Goal: Use online tool/utility

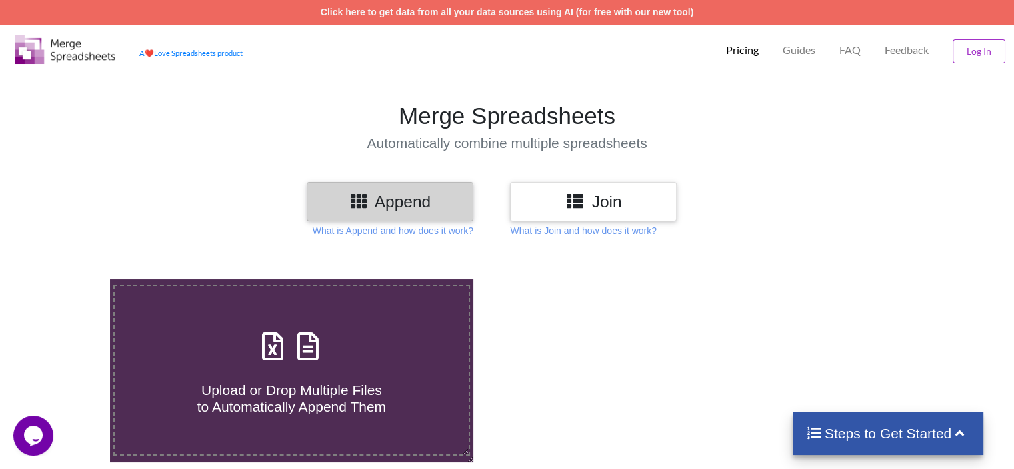
scroll to position [133, 0]
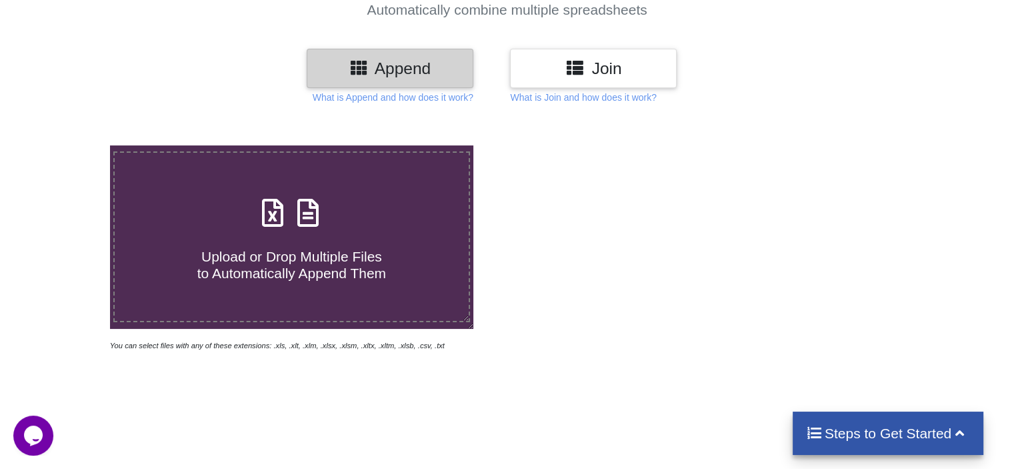
click at [319, 251] on span "Upload or Drop Multiple Files to Automatically Append Them" at bounding box center [291, 265] width 189 height 32
click at [69, 145] on input "Upload or Drop Multiple Files to Automatically Append Them" at bounding box center [69, 145] width 0 height 0
type input "C:\fakepath\MTR_B2B-AUGUST-2024-A3EXABC6SO2JUL.csv"
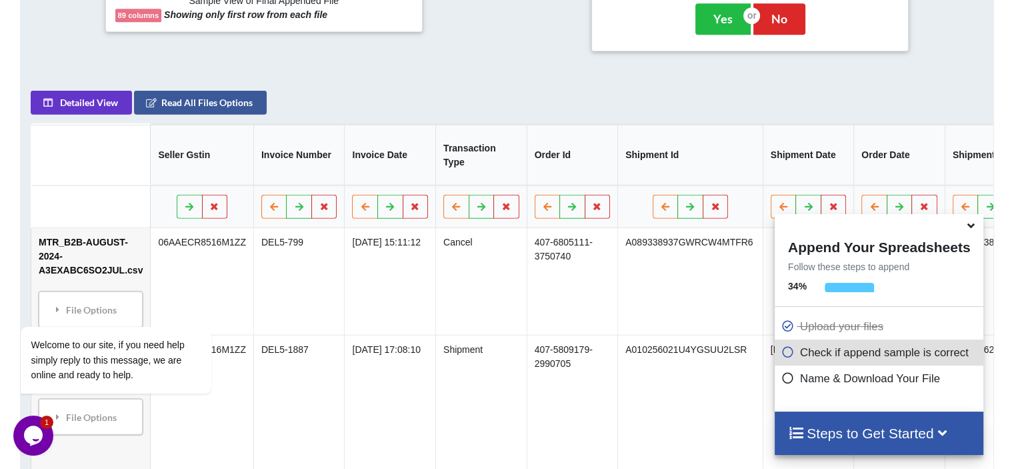
scroll to position [680, 0]
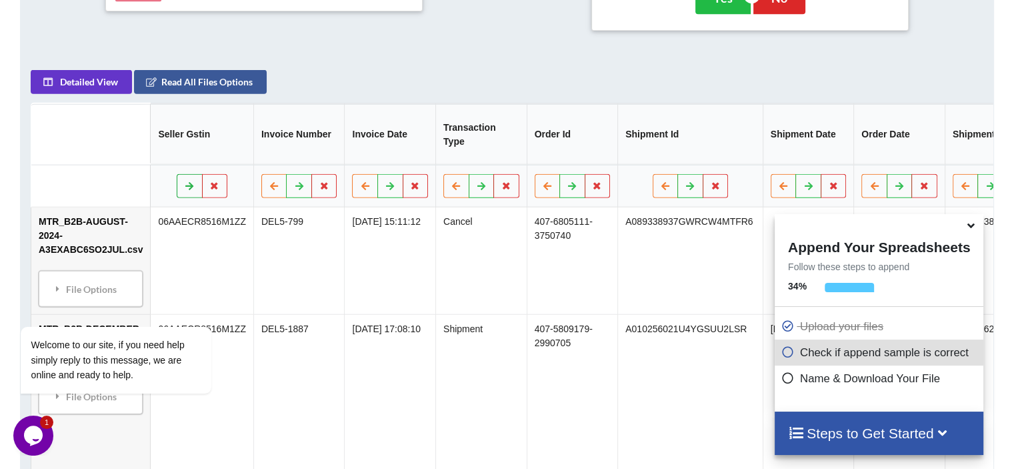
click at [184, 187] on icon at bounding box center [189, 185] width 11 height 8
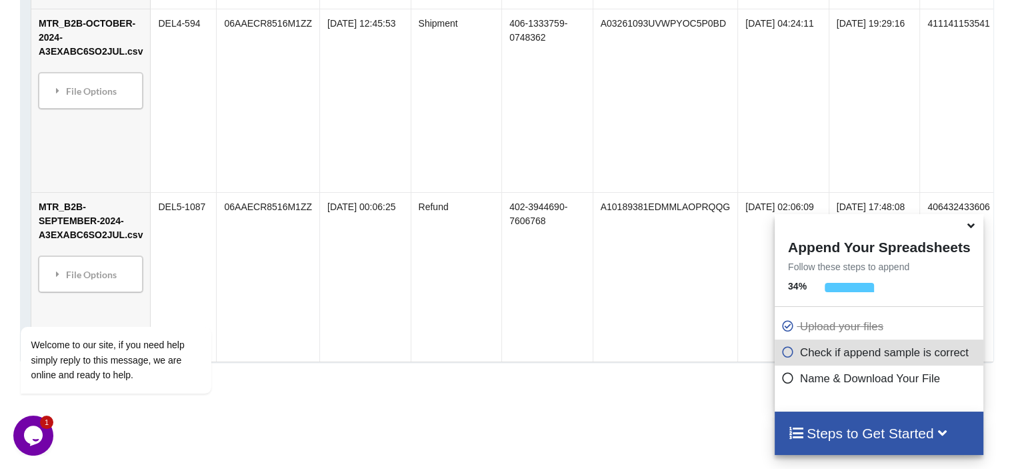
scroll to position [2294, 0]
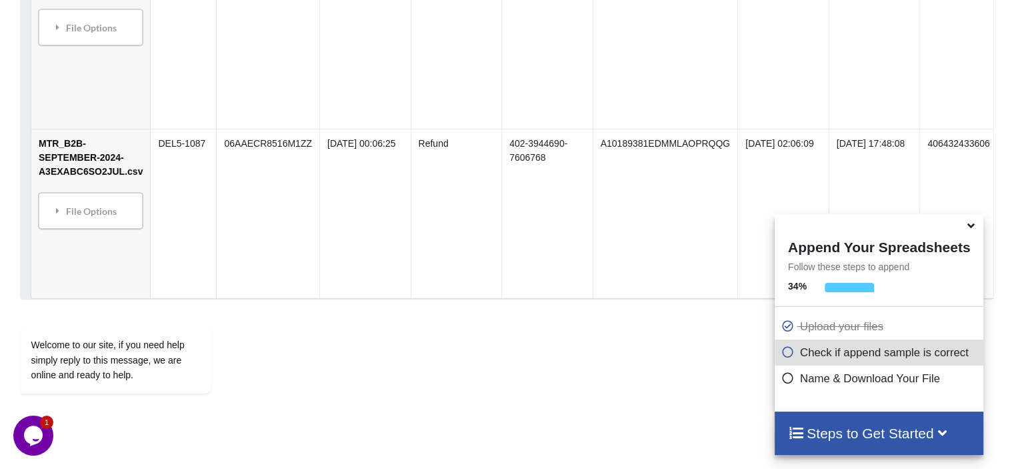
click at [792, 359] on span at bounding box center [791, 352] width 19 height 13
click at [786, 353] on icon at bounding box center [788, 349] width 13 height 11
click at [786, 381] on icon at bounding box center [788, 375] width 13 height 11
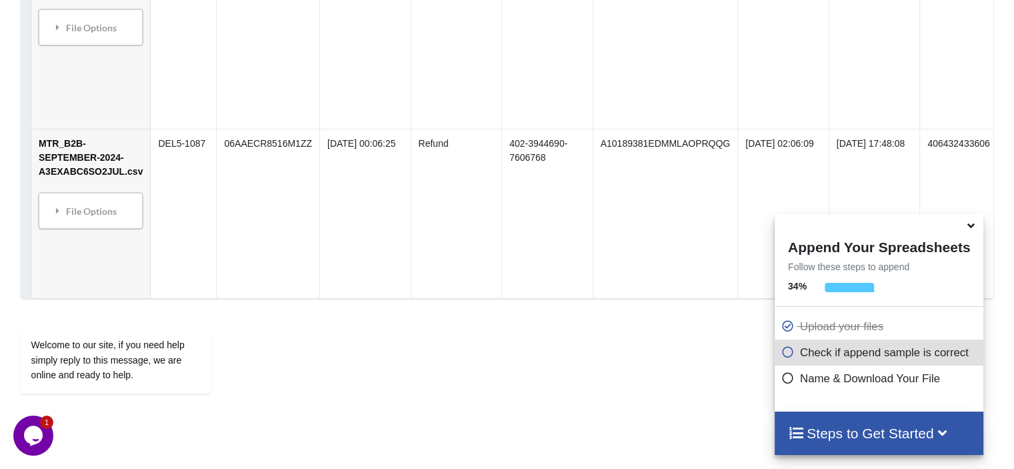
click at [783, 380] on icon at bounding box center [788, 375] width 13 height 11
click at [811, 433] on h4 "Steps to Get Started" at bounding box center [879, 433] width 182 height 17
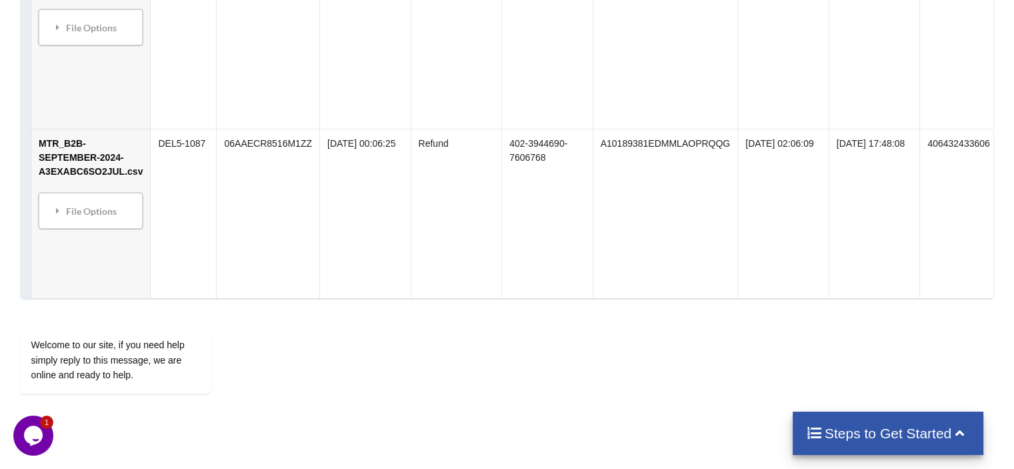
click at [811, 433] on icon at bounding box center [814, 432] width 17 height 14
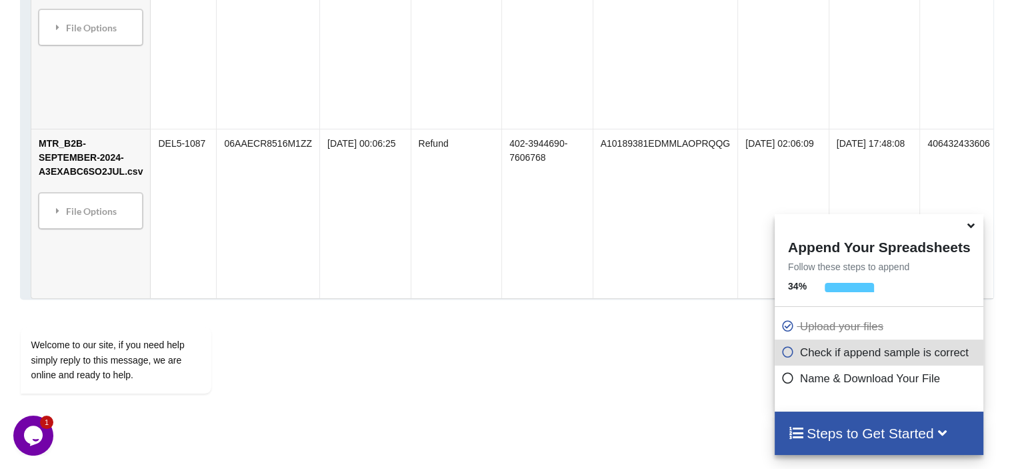
click at [811, 433] on h4 "Steps to Get Started" at bounding box center [879, 433] width 182 height 17
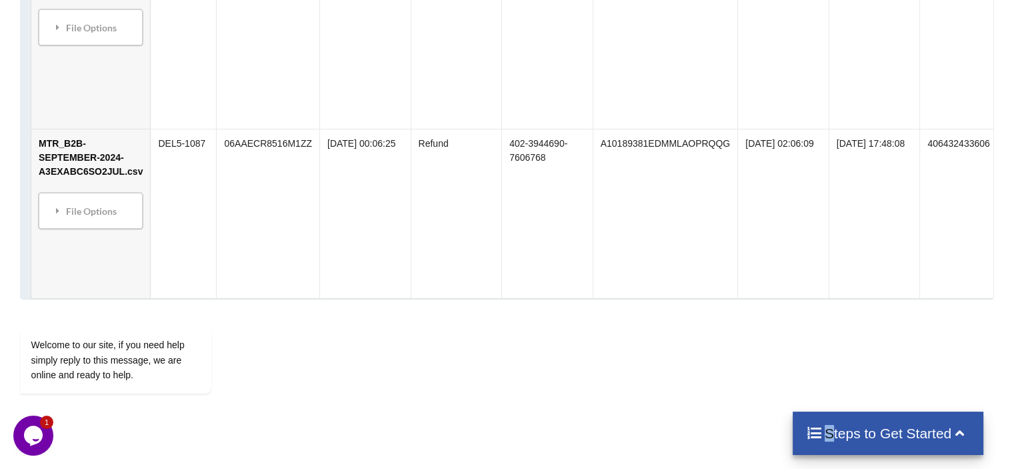
click at [811, 433] on icon at bounding box center [814, 432] width 17 height 14
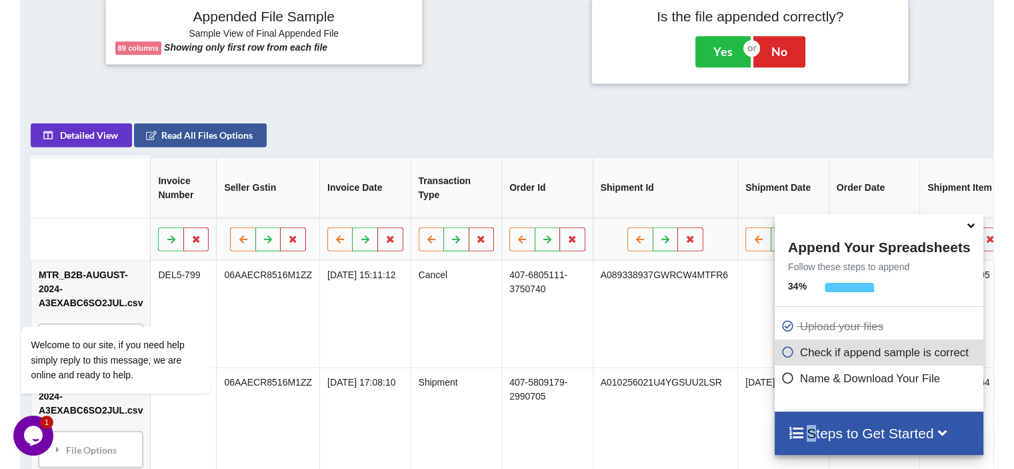
scroll to position [560, 0]
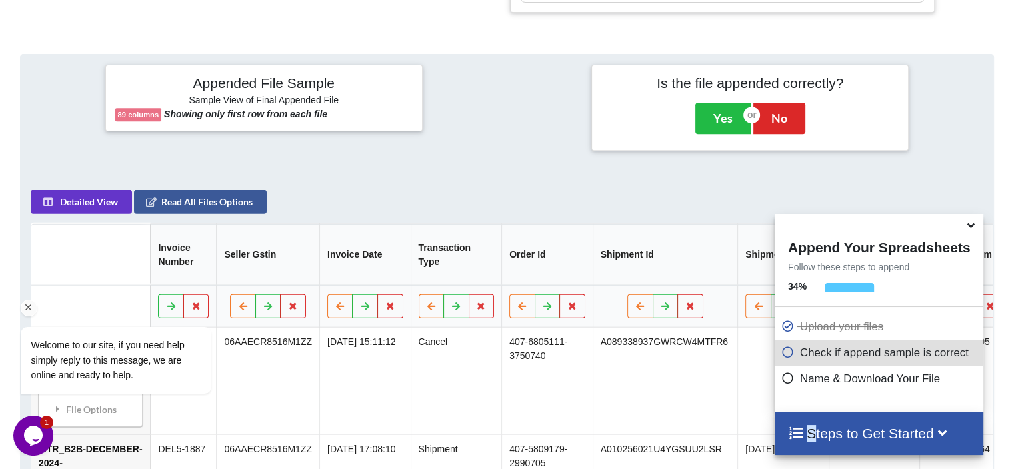
click at [165, 309] on div at bounding box center [134, 307] width 226 height 17
click at [267, 306] on button at bounding box center [268, 306] width 26 height 24
click at [261, 307] on button at bounding box center [262, 306] width 26 height 24
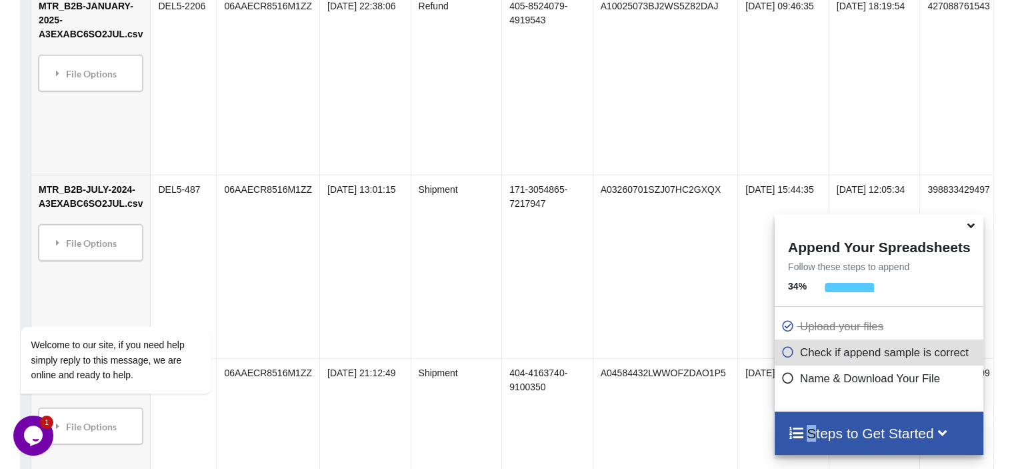
scroll to position [1694, 0]
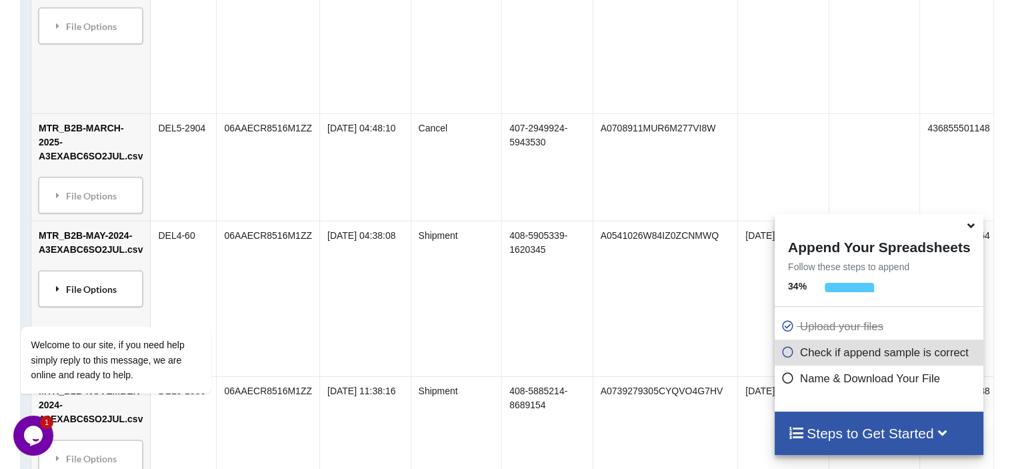
click at [101, 275] on div "File Options" at bounding box center [91, 289] width 96 height 28
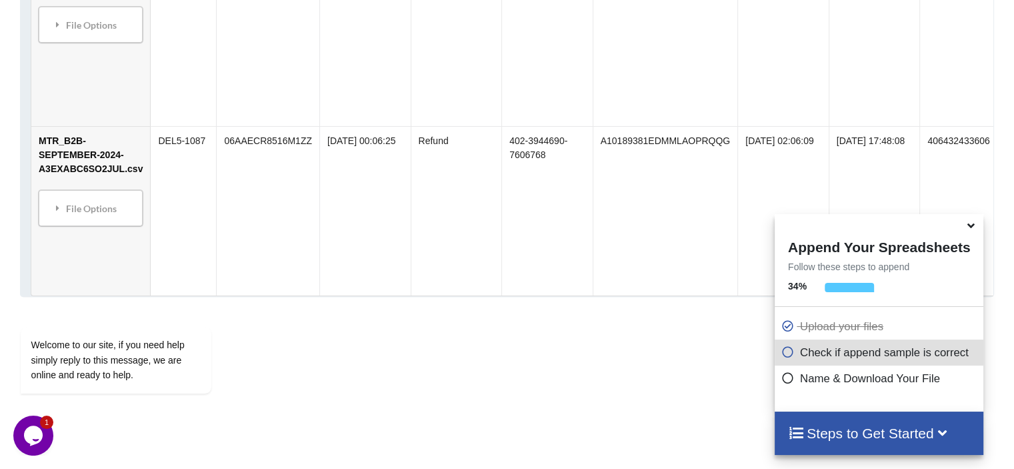
scroll to position [2449, 0]
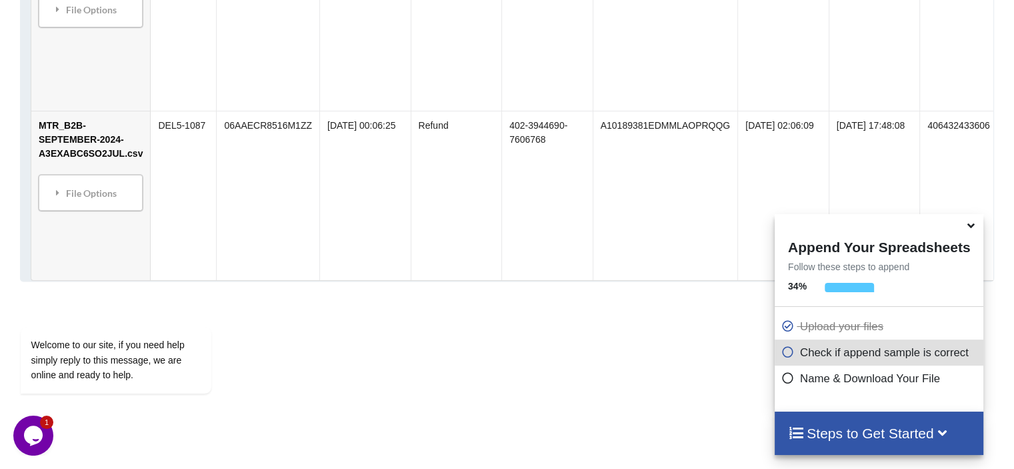
click at [861, 232] on div at bounding box center [879, 224] width 209 height 21
click at [855, 349] on p "Check if append sample is correct" at bounding box center [881, 352] width 199 height 17
click at [782, 354] on icon at bounding box center [788, 349] width 13 height 11
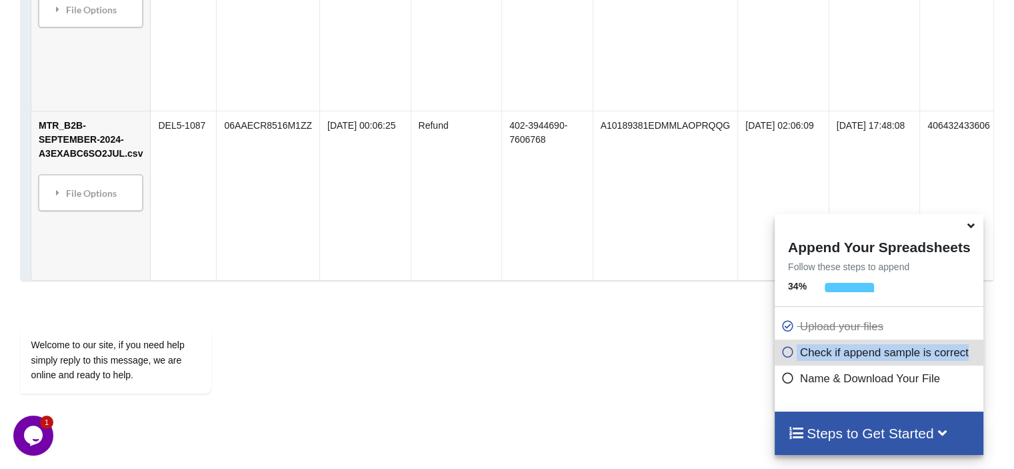
click at [782, 354] on icon at bounding box center [788, 349] width 13 height 11
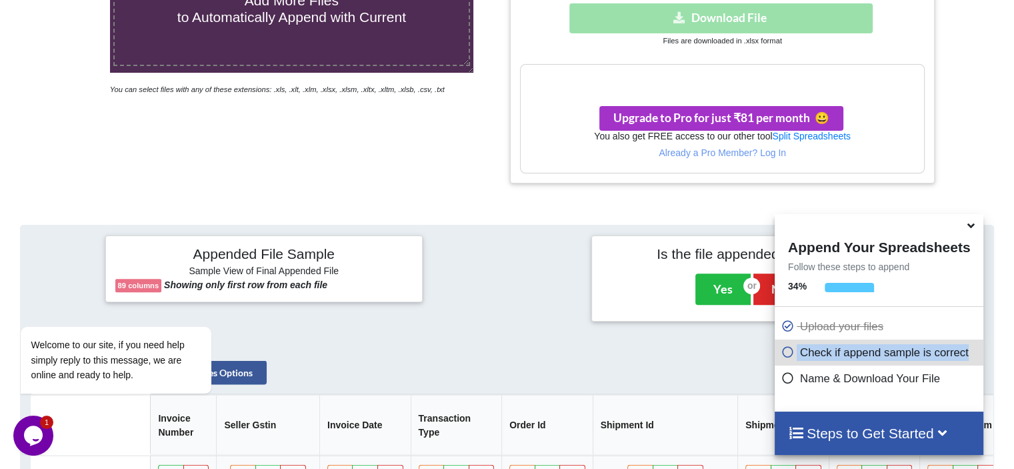
scroll to position [515, 0]
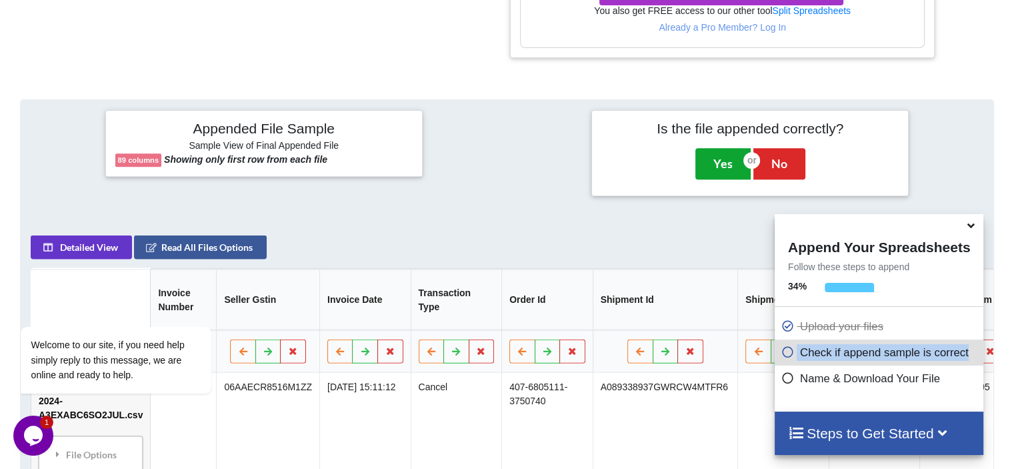
click at [720, 154] on button "Yes" at bounding box center [723, 163] width 55 height 31
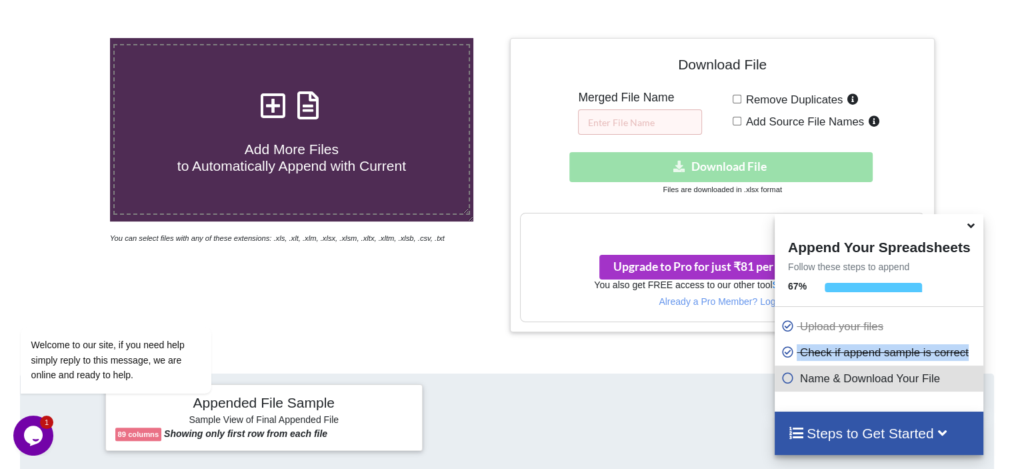
scroll to position [145, 0]
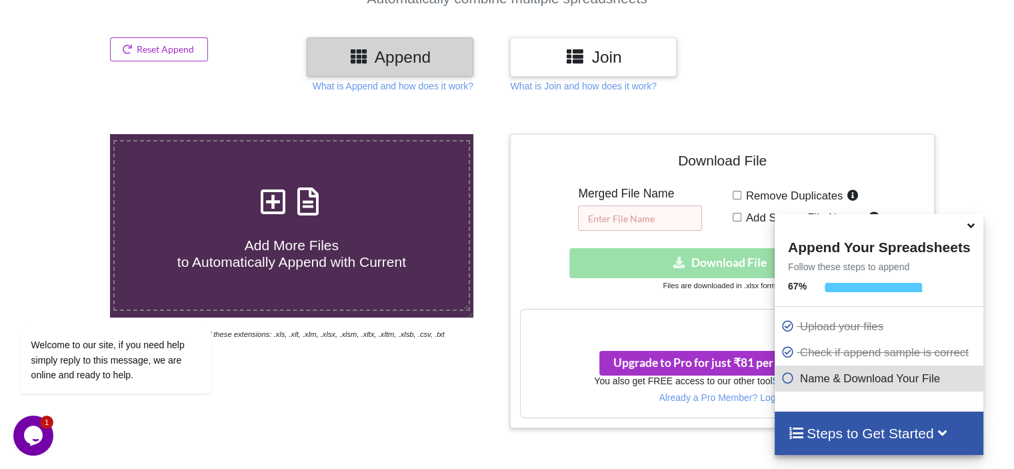
click at [663, 209] on input "text" at bounding box center [640, 217] width 124 height 25
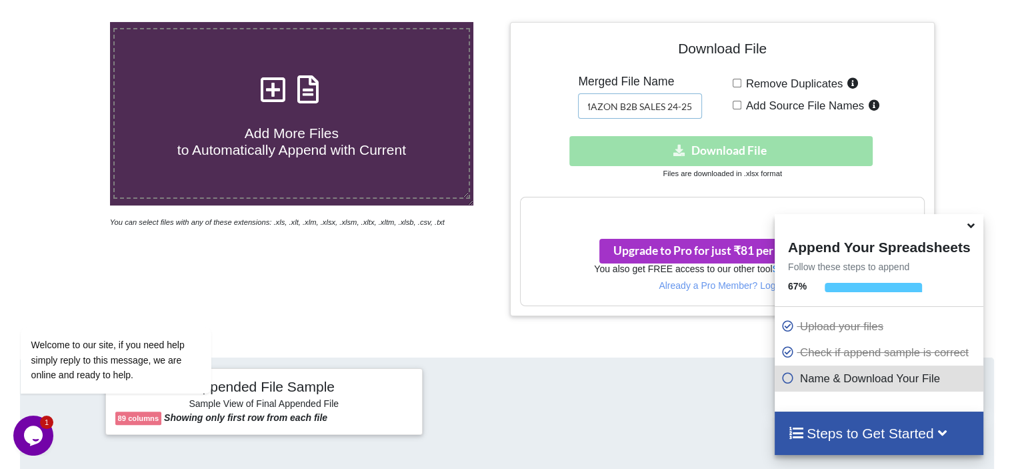
scroll to position [278, 0]
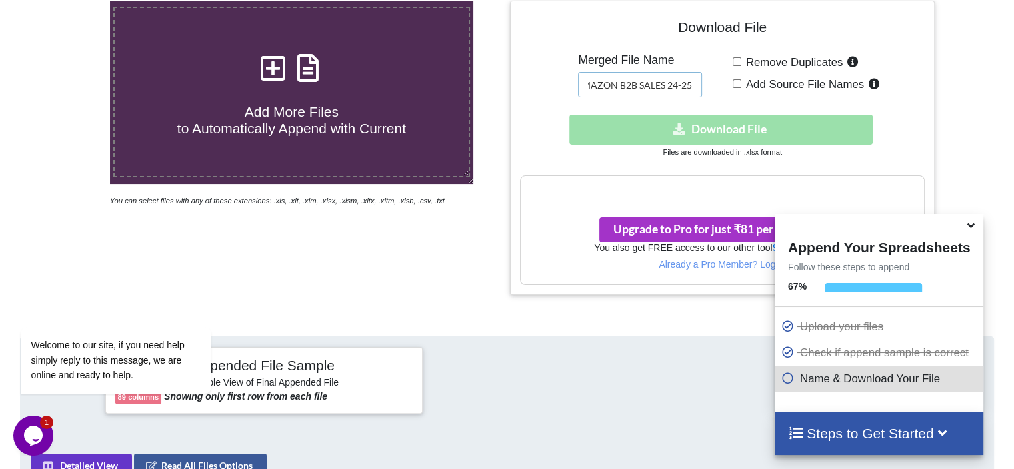
type input "AMAZON B2B SALES 24-25"
click at [707, 130] on div "Download hidden Download File" at bounding box center [722, 130] width 404 height 30
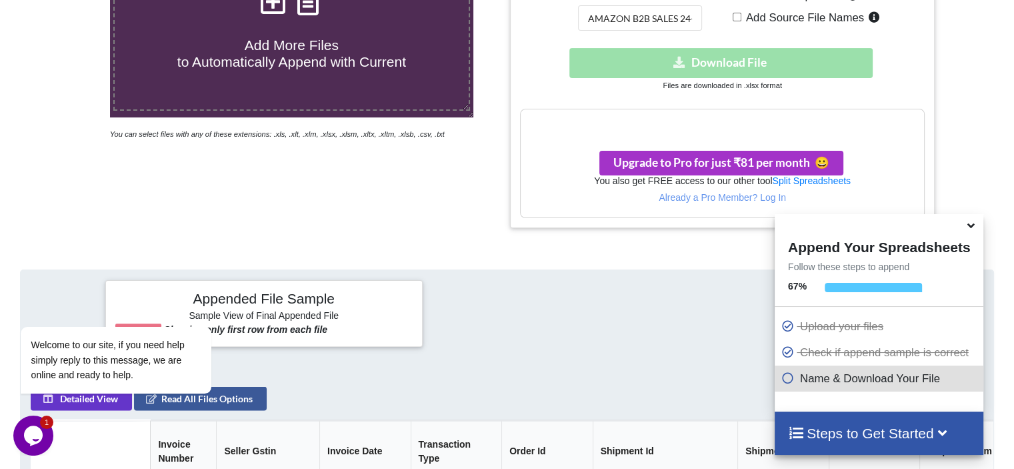
scroll to position [278, 0]
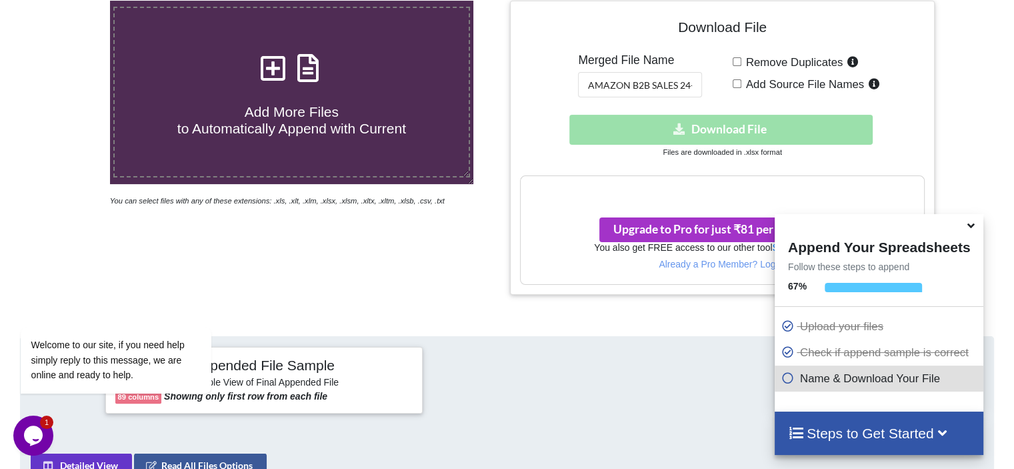
click at [742, 81] on label "Add Source File Names" at bounding box center [813, 83] width 142 height 17
click at [741, 81] on input "Add Source File Names" at bounding box center [737, 83] width 9 height 9
checkbox input "true"
click at [742, 62] on label "Remove Duplicates" at bounding box center [802, 61] width 121 height 17
click at [741, 62] on input "Remove Duplicates" at bounding box center [737, 61] width 9 height 9
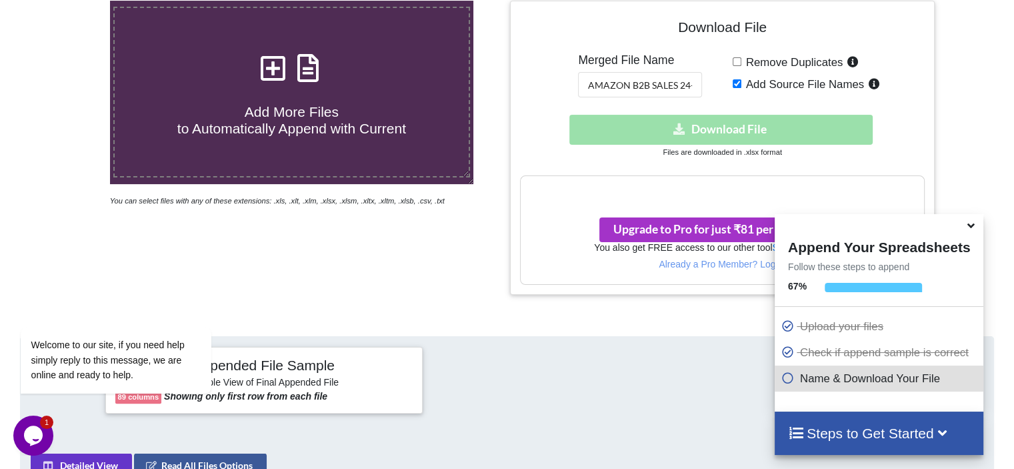
checkbox input "true"
click at [734, 82] on input "Add Source File Names" at bounding box center [737, 83] width 9 height 9
checkbox input "false"
click at [738, 62] on input "Remove Duplicates" at bounding box center [737, 61] width 9 height 9
checkbox input "false"
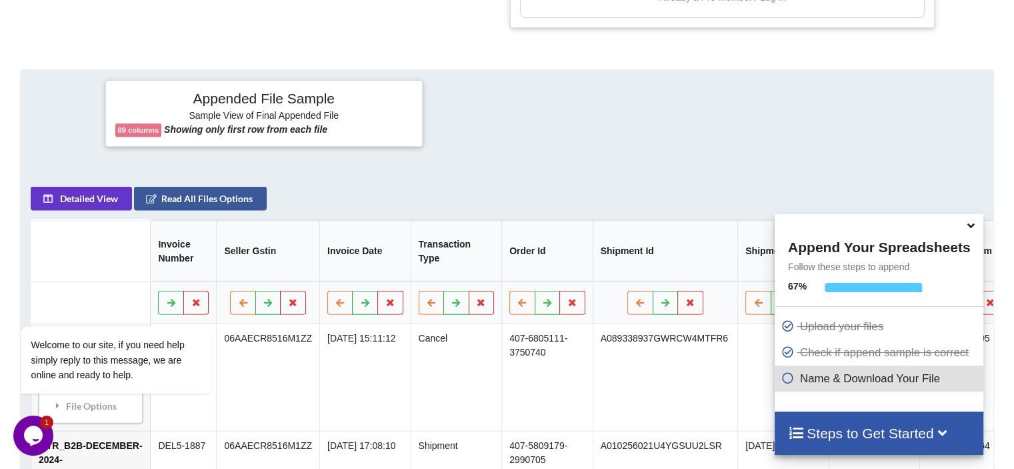
scroll to position [612, 0]
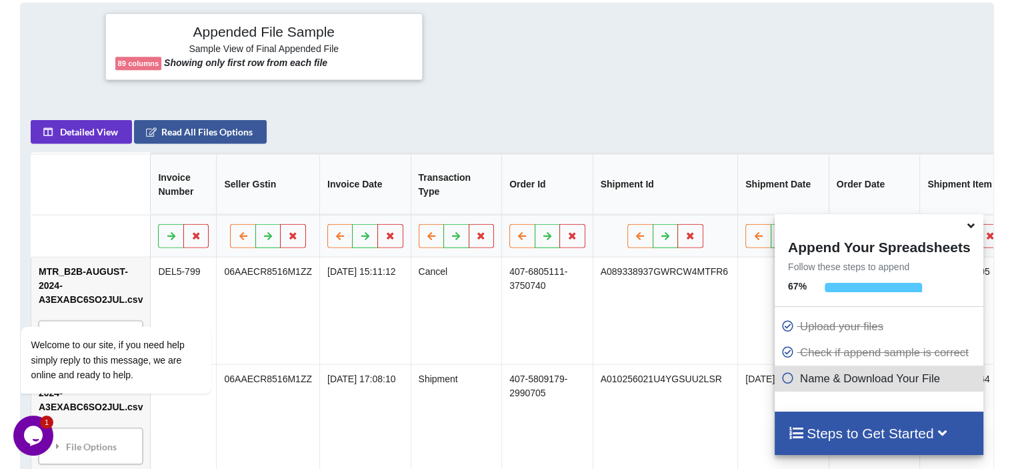
click at [787, 375] on icon at bounding box center [788, 375] width 13 height 11
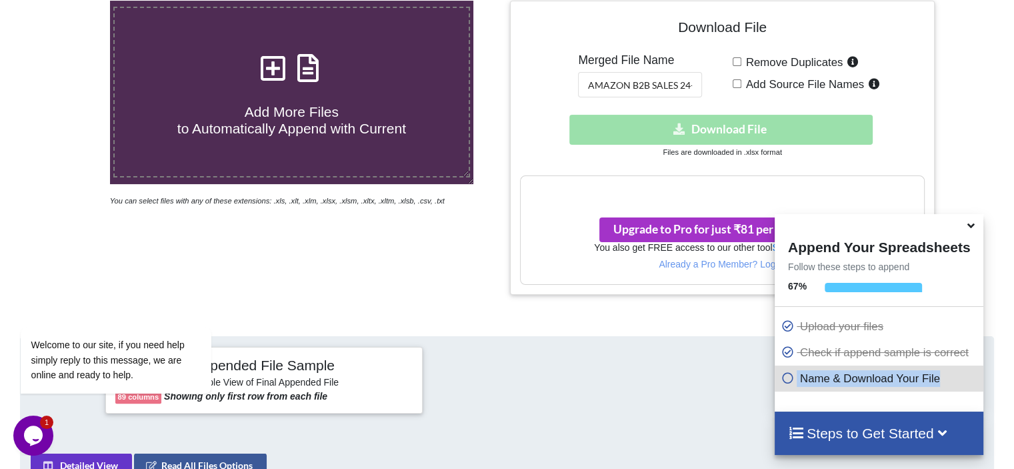
scroll to position [0, 0]
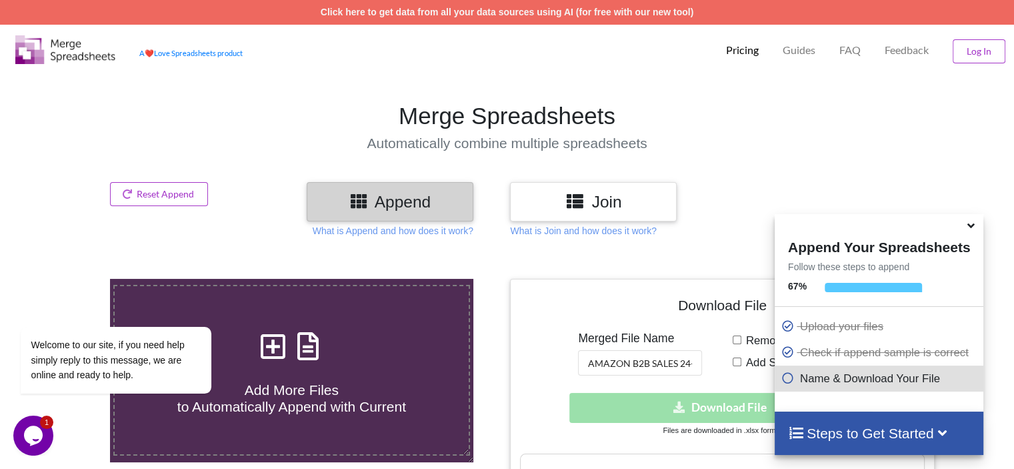
click at [563, 201] on h3 "Join" at bounding box center [593, 201] width 147 height 19
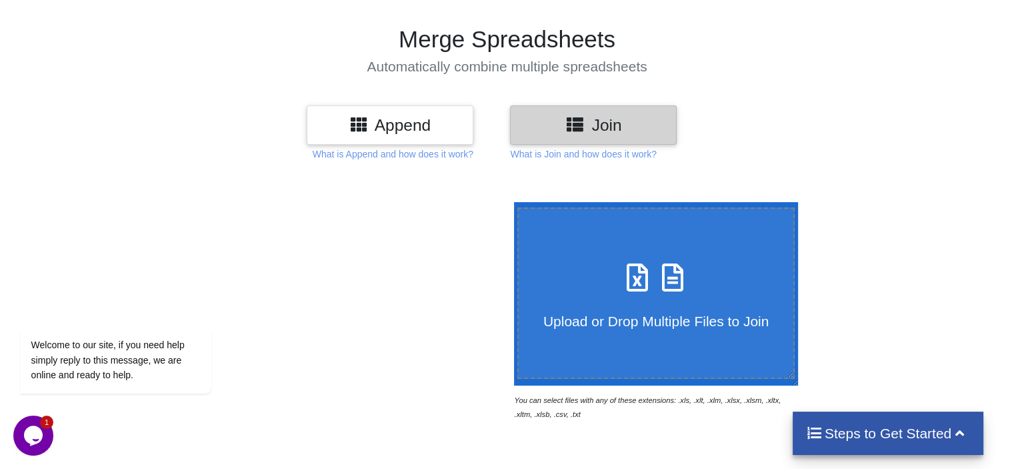
scroll to position [133, 0]
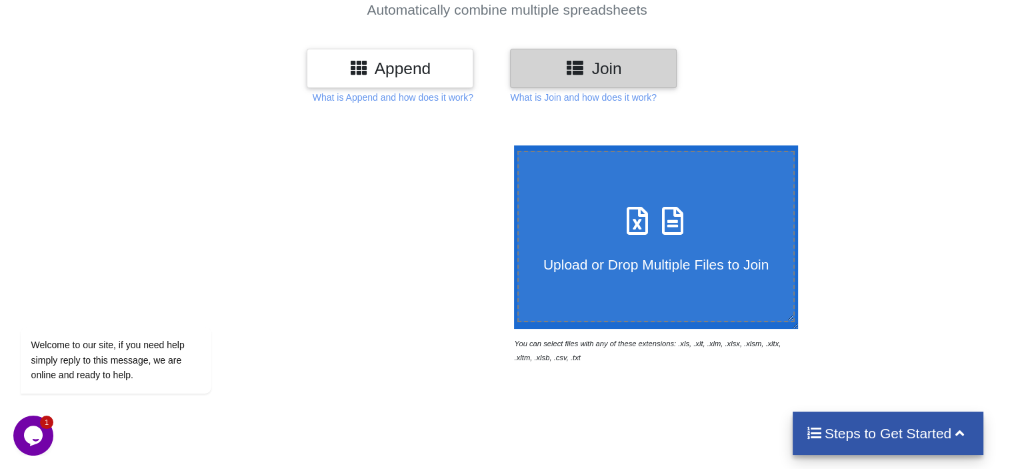
click at [636, 210] on icon at bounding box center [637, 214] width 33 height 28
click at [511, 145] on input "Upload or Drop Multiple Files to Join" at bounding box center [511, 145] width 0 height 0
type input "C:\fakepath\MTR_B2B-AUGUST-2024-A3EXABC6SO2JUL.csv"
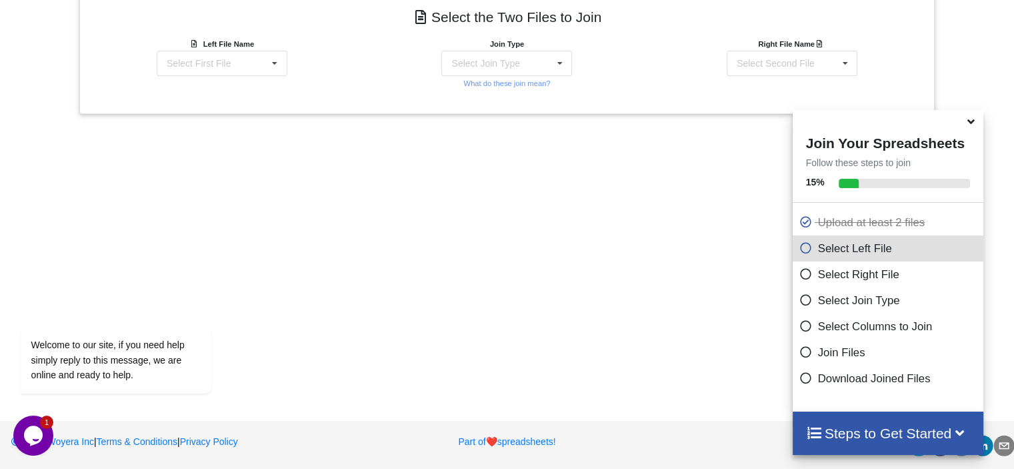
scroll to position [480, 0]
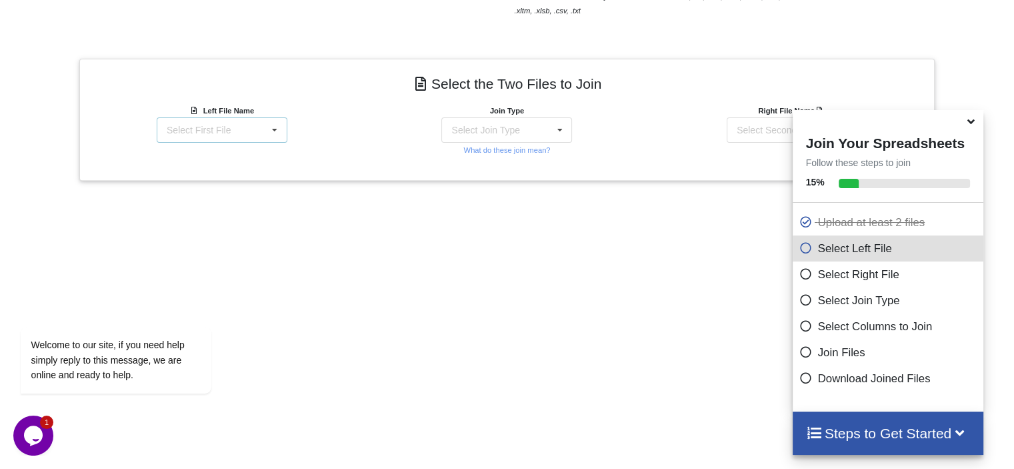
click at [249, 135] on div "Select First File MTR_B2B-AUGUST-2024-A3EXABC6SO2JUL.csv MTR_B2B-DECEMBER-2024-…" at bounding box center [222, 129] width 131 height 25
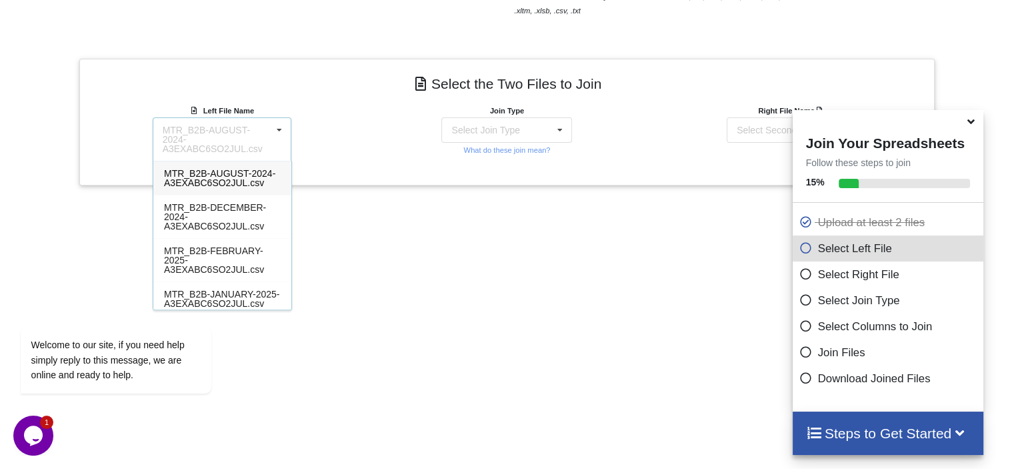
click at [241, 168] on span "MTR_B2B-AUGUST-2024-A3EXABC6SO2JUL.csv" at bounding box center [219, 178] width 111 height 20
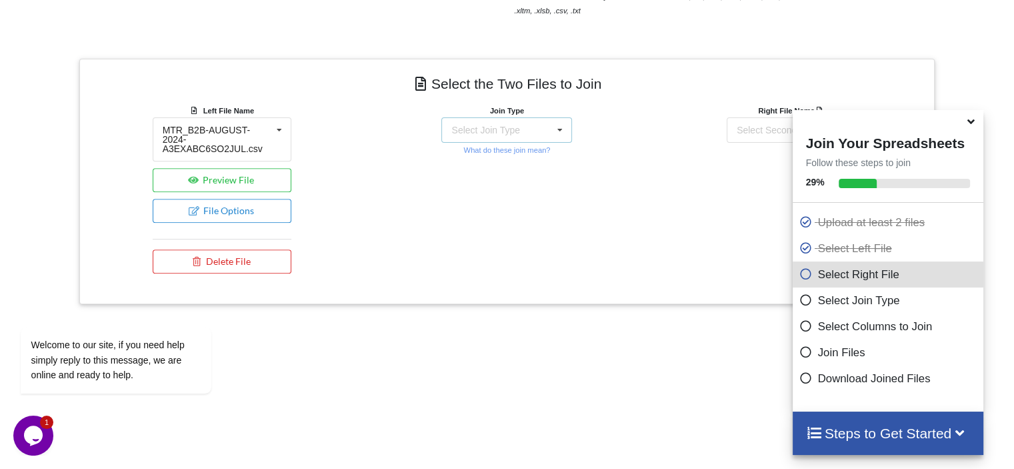
click at [509, 140] on div "Select Join Type INNER JOIN LEFT JOIN RIGHT JOIN FULL JOIN" at bounding box center [506, 129] width 131 height 25
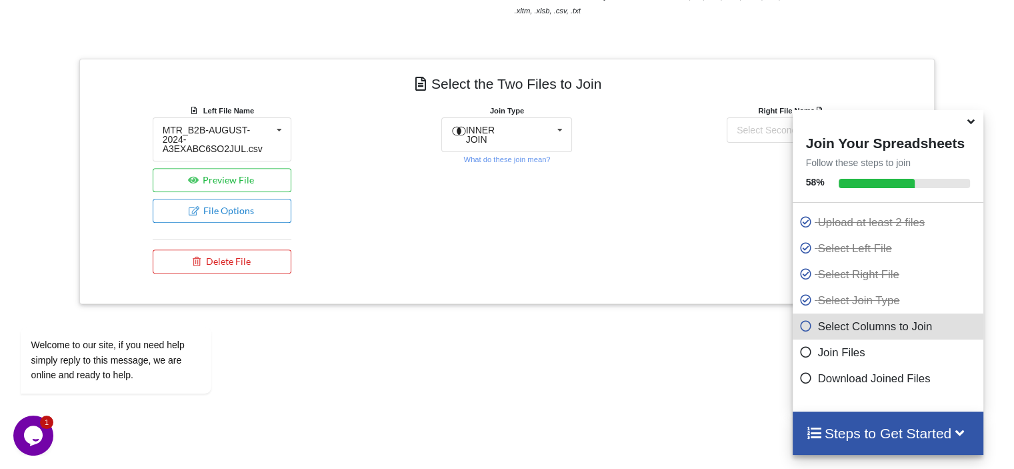
click at [686, 218] on div "Right File Name Select Second File MTR_B2B-AUGUST-2024-A3EXABC6SO2JUL.csv MTR_B…" at bounding box center [792, 191] width 285 height 177
